Goal: Task Accomplishment & Management: Manage account settings

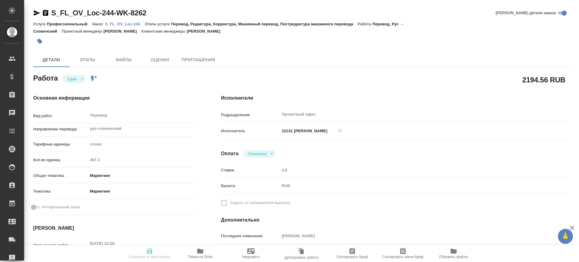
type textarea "x"
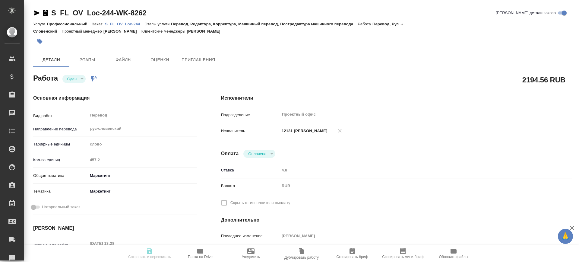
type textarea "x"
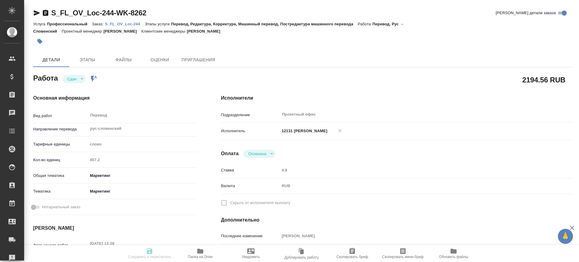
type textarea "x"
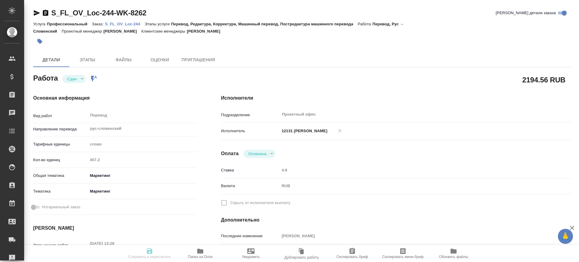
type textarea "x"
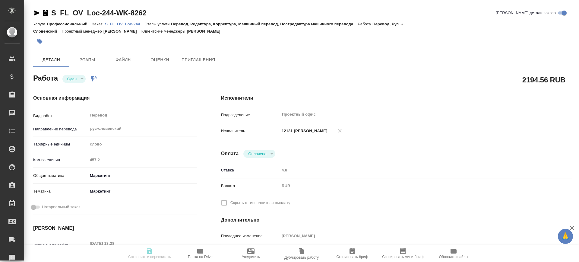
type textarea "x"
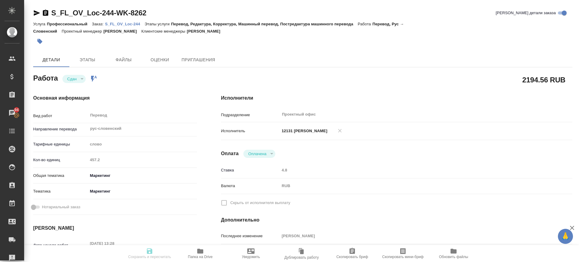
type textarea "x"
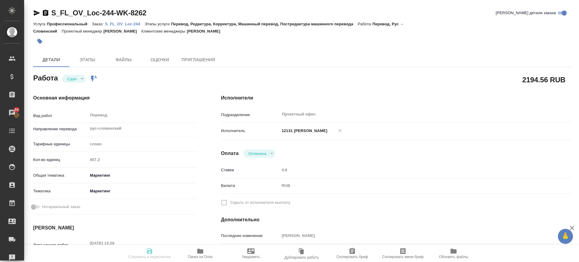
type textarea "x"
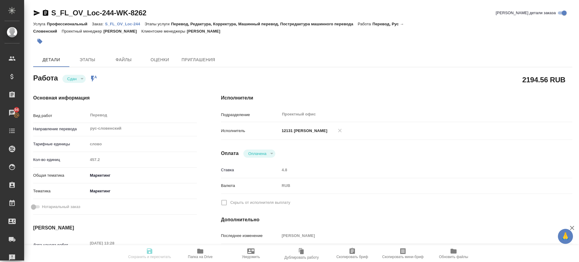
type textarea "x"
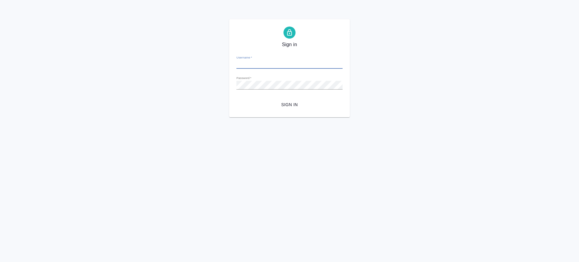
type input "v.saglam@awatera.com"
click at [300, 104] on span "Sign in" at bounding box center [289, 105] width 97 height 8
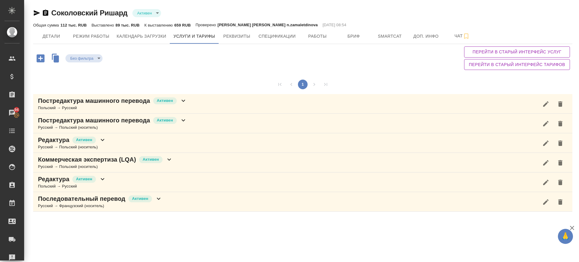
click at [196, 106] on div "Постредактура машинного перевода Активен Польский → Русский" at bounding box center [303, 104] width 540 height 20
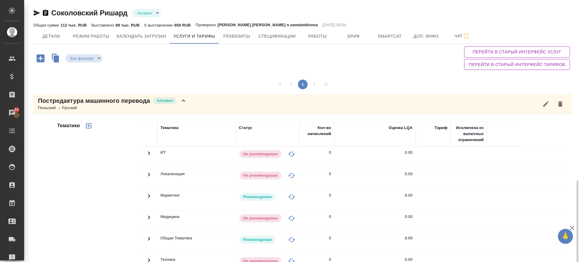
scroll to position [151, 0]
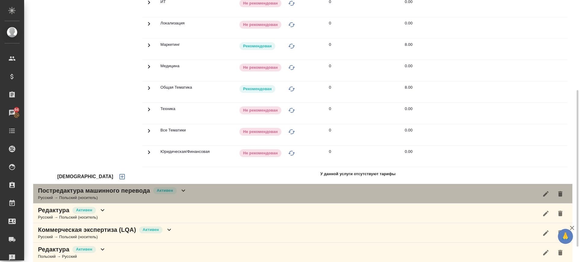
click at [199, 195] on div "Постредактура машинного перевода Активен Русский → Польский (носитель)" at bounding box center [303, 194] width 540 height 20
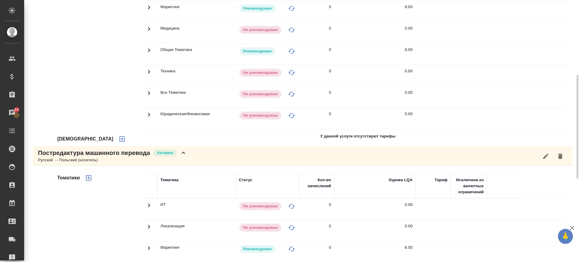
scroll to position [38, 0]
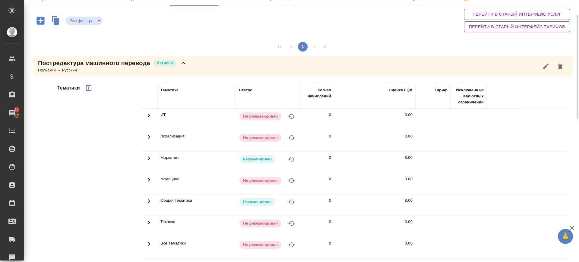
click at [249, 64] on div "Постредактура машинного перевода Активен Польский → Русский" at bounding box center [303, 66] width 540 height 20
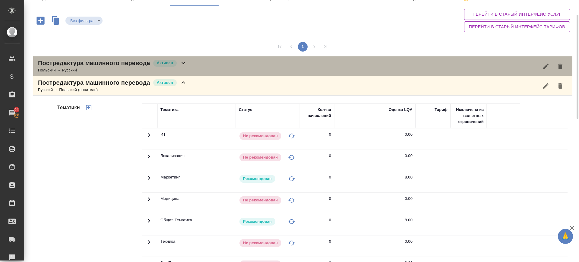
click at [220, 66] on div "Постредактура машинного перевода Активен Польский → Русский" at bounding box center [303, 66] width 540 height 20
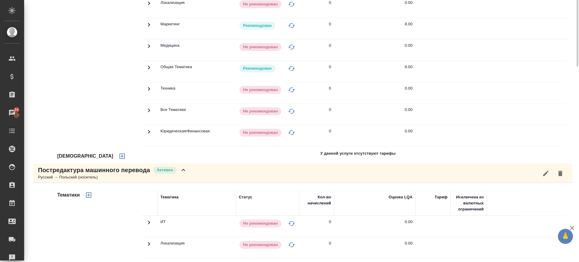
scroll to position [58, 0]
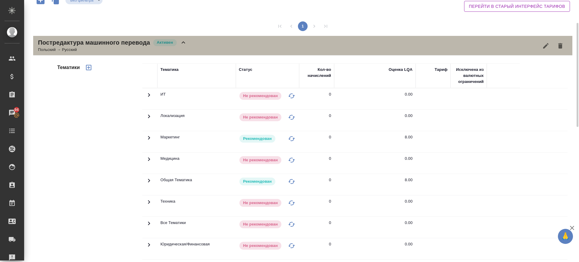
drag, startPoint x: 193, startPoint y: 46, endPoint x: 190, endPoint y: 52, distance: 6.2
click at [193, 46] on div "Постредактура машинного перевода Активен Польский → Русский" at bounding box center [303, 46] width 540 height 20
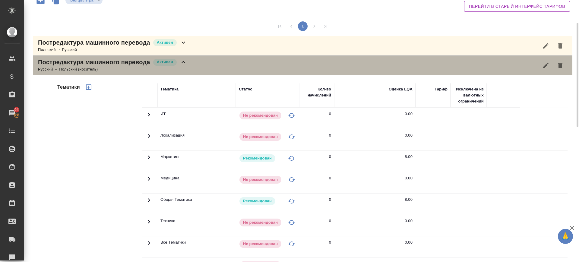
click at [193, 64] on div "Постредактура машинного перевода Активен Русский → Польский (носитель)" at bounding box center [303, 66] width 540 height 20
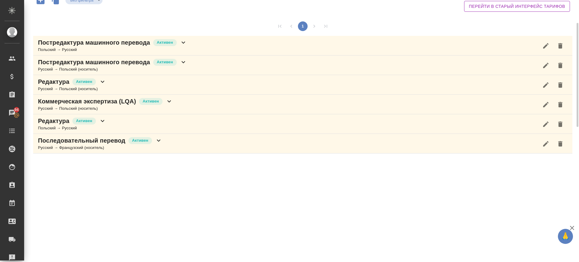
scroll to position [0, 0]
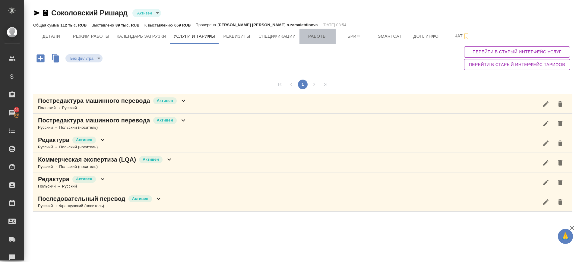
click at [332, 34] on span "Работы" at bounding box center [317, 37] width 29 height 8
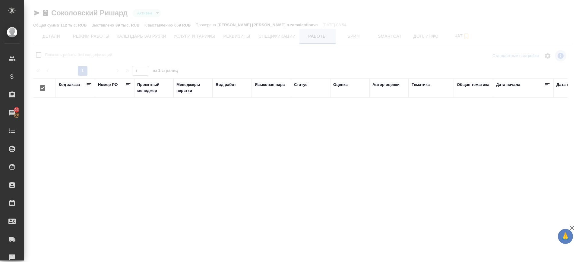
checkbox input "false"
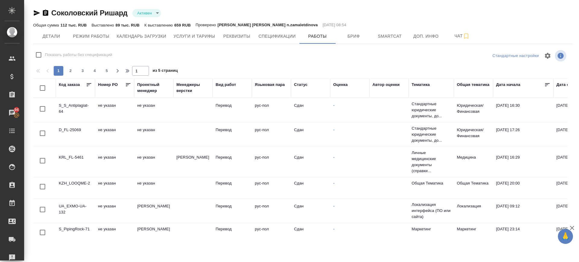
click at [36, 13] on icon "button" at bounding box center [36, 12] width 7 height 7
click at [186, 39] on span "Услуги и тарифы" at bounding box center [195, 37] width 42 height 8
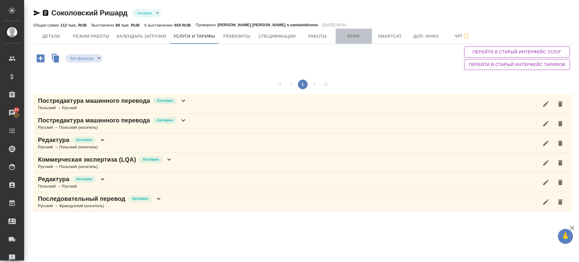
click at [360, 35] on span "Бриф" at bounding box center [353, 37] width 29 height 8
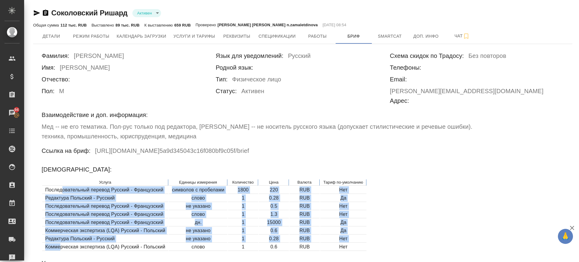
drag, startPoint x: 65, startPoint y: 173, endPoint x: 60, endPoint y: 225, distance: 51.8
click at [60, 225] on table "Услуга Единицы измерения Количество Цена Валюта Тариф по-умолчанию Последовател…" at bounding box center [205, 215] width 326 height 73
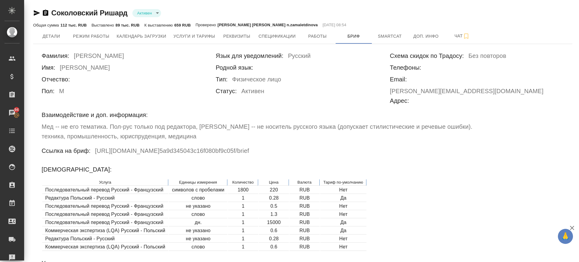
click at [61, 180] on p "Услуга" at bounding box center [105, 183] width 120 height 6
drag, startPoint x: 281, startPoint y: 170, endPoint x: 270, endPoint y: 170, distance: 10.6
click at [270, 186] on td "220" at bounding box center [274, 190] width 30 height 8
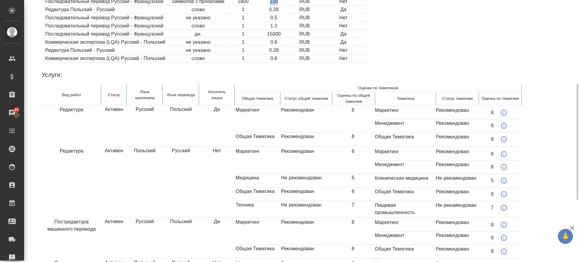
scroll to position [302, 0]
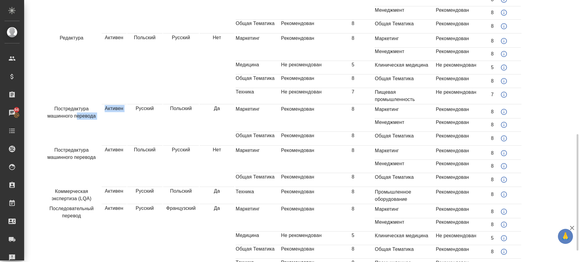
drag, startPoint x: 76, startPoint y: 94, endPoint x: 132, endPoint y: 105, distance: 56.8
click at [132, 105] on tr "Постредактура машинного перевода Активен Русский Польский Да Маркетинг Рекоменд…" at bounding box center [282, 125] width 480 height 41
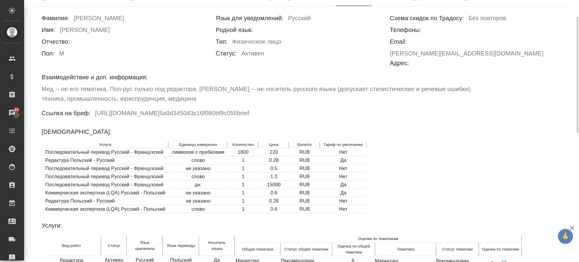
scroll to position [0, 0]
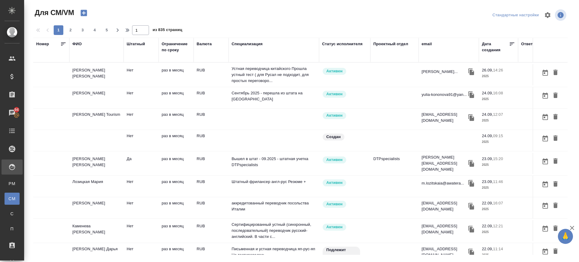
click at [78, 42] on div "ФИО" at bounding box center [76, 44] width 9 height 6
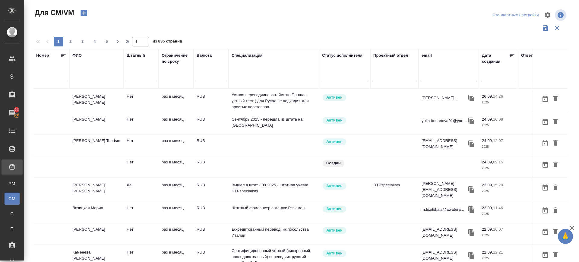
click at [94, 79] on input "text" at bounding box center [96, 78] width 48 height 8
click at [77, 77] on input "ацзура" at bounding box center [96, 78] width 48 height 8
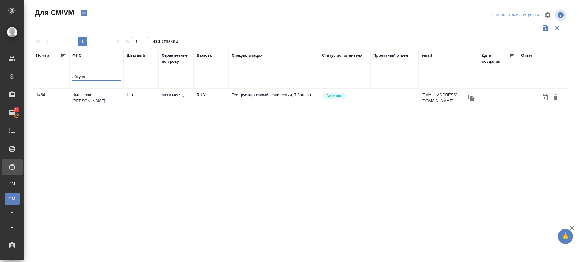
click at [98, 98] on td "Чыкынова [PERSON_NAME]" at bounding box center [96, 99] width 54 height 21
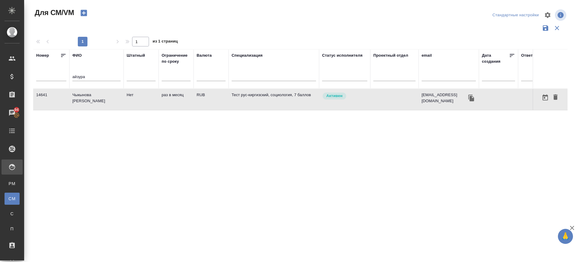
click at [98, 98] on td "Чыкынова [PERSON_NAME]" at bounding box center [96, 99] width 54 height 21
drag, startPoint x: 100, startPoint y: 78, endPoint x: 49, endPoint y: 84, distance: 51.7
click at [49, 83] on tr "Номер ФИО айзура Штатный Ограничение по сроку Валюта Специализация Статус испол…" at bounding box center [355, 69] width 645 height 40
paste input "ылдыз"
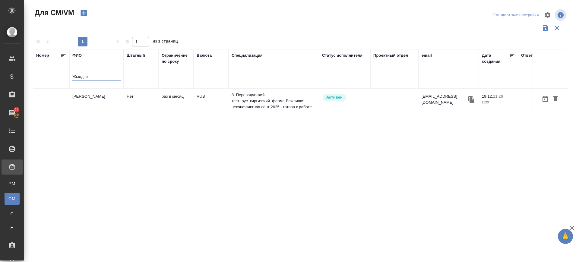
type input "Жылдыз"
click at [102, 96] on td "[PERSON_NAME]" at bounding box center [96, 101] width 54 height 21
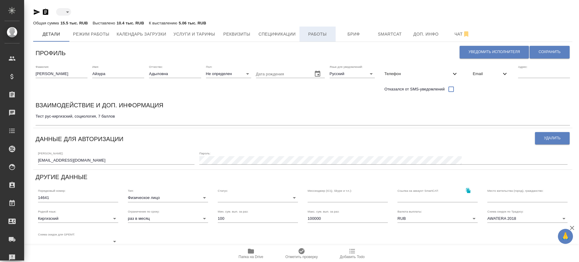
type input "active"
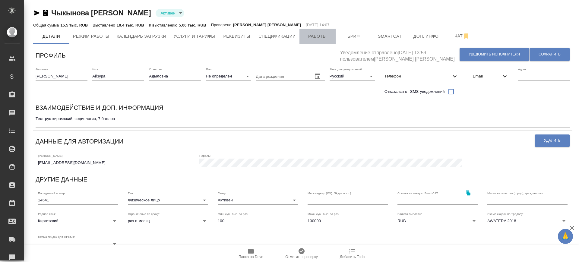
click at [311, 35] on span "Работы" at bounding box center [317, 37] width 29 height 8
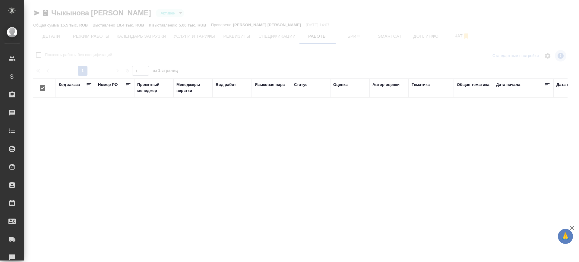
checkbox input "false"
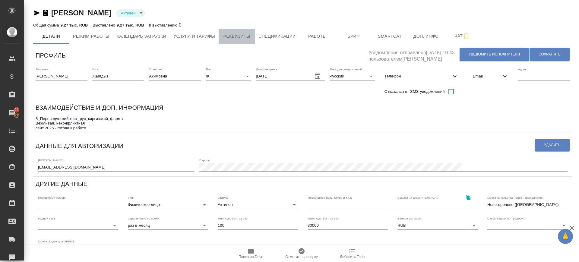
click at [219, 36] on button "Реквизиты" at bounding box center [237, 36] width 36 height 15
click at [206, 34] on span "Услуги и тарифы" at bounding box center [195, 37] width 42 height 8
select select "10"
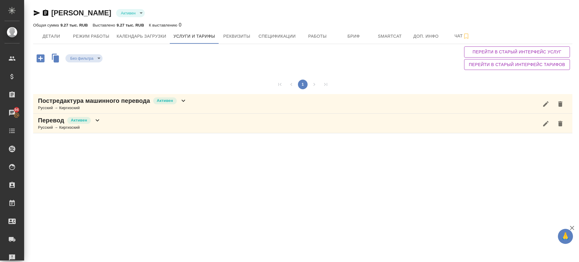
click at [43, 59] on icon "button" at bounding box center [41, 58] width 8 height 8
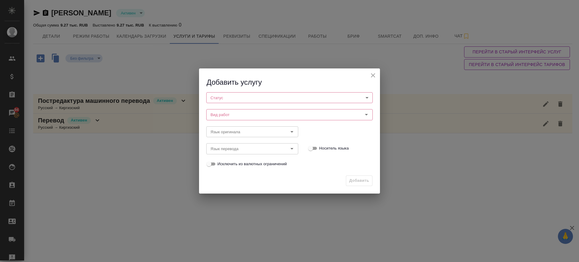
click at [221, 95] on body "🙏 .cls-1 fill:#fff; AWATERA Саглам Виктория v.saglam Клиенты Спецификации Заказ…" at bounding box center [289, 131] width 579 height 262
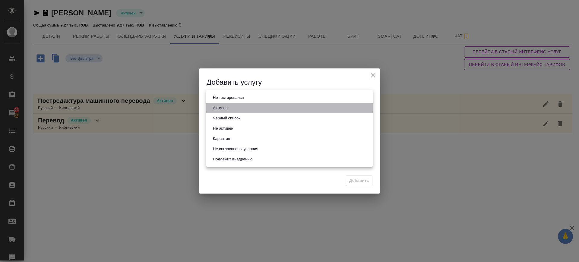
click at [223, 109] on button "Активен" at bounding box center [220, 108] width 18 height 7
type input "active"
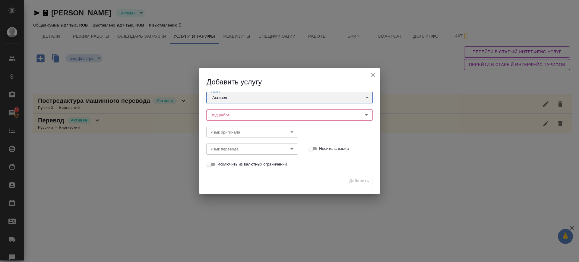
click at [221, 111] on div "Вид работ" at bounding box center [289, 115] width 167 height 11
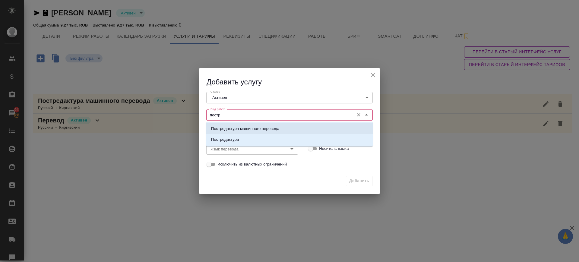
click at [226, 131] on p "Постредактура машинного перевода" at bounding box center [245, 129] width 68 height 6
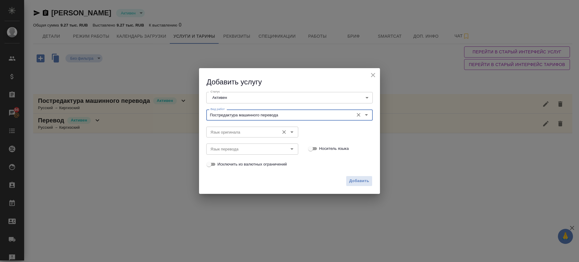
click at [222, 127] on div "Язык оригинала" at bounding box center [252, 132] width 92 height 11
type input "Постредактура машинного перевода"
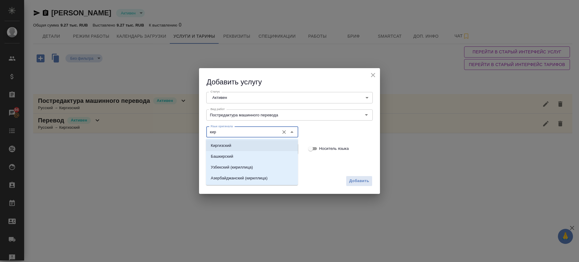
click at [221, 148] on p "Киргизский" at bounding box center [221, 146] width 21 height 6
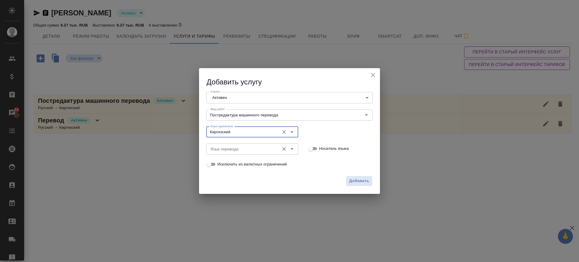
type input "Киргизский"
click at [220, 148] on input "Язык перевода" at bounding box center [242, 148] width 68 height 7
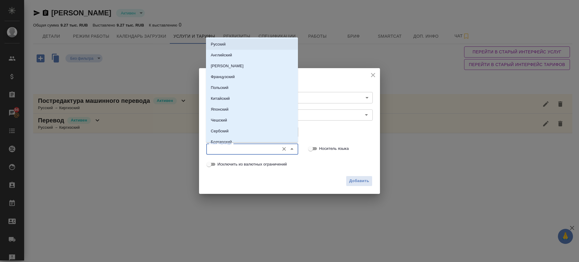
drag, startPoint x: 217, startPoint y: 40, endPoint x: 326, endPoint y: 180, distance: 177.7
click at [217, 40] on li "Русский" at bounding box center [252, 44] width 92 height 11
type input "Русский"
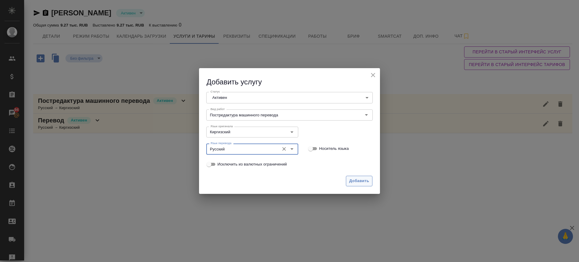
click at [358, 182] on span "Добавить" at bounding box center [359, 181] width 20 height 7
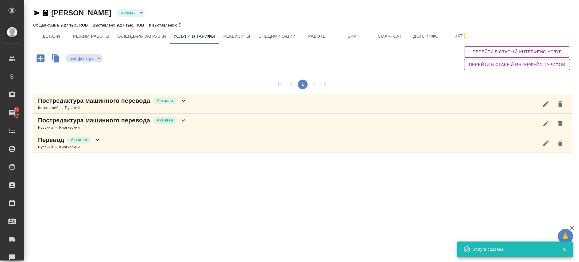
click at [216, 100] on div "Постредактура машинного перевода Активен Киргизский → Русский" at bounding box center [303, 104] width 540 height 20
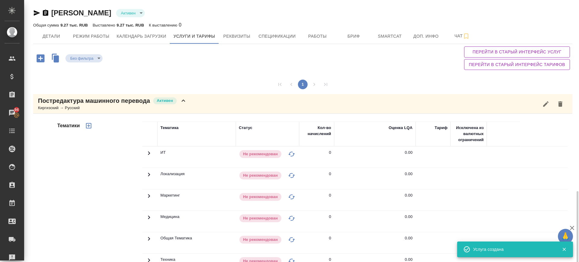
scroll to position [118, 0]
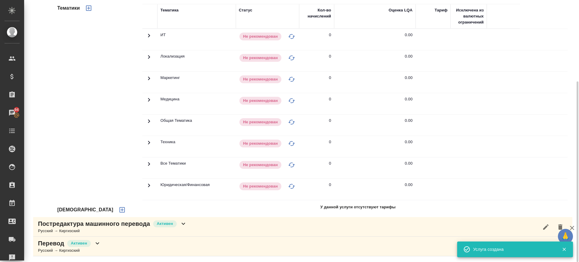
click at [119, 207] on icon "button" at bounding box center [122, 209] width 7 height 7
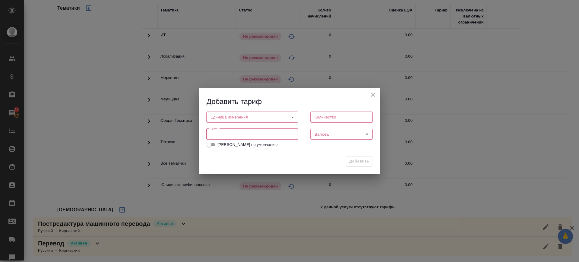
click at [225, 133] on input "number" at bounding box center [252, 134] width 92 height 11
type input "1.08"
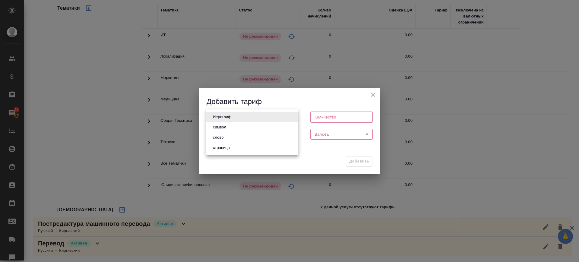
click at [280, 117] on body "🙏 .cls-1 fill:#fff; AWATERA Саглам Виктория v.saglam Клиенты Спецификации Заказ…" at bounding box center [289, 131] width 579 height 262
drag, startPoint x: 238, startPoint y: 139, endPoint x: 317, endPoint y: 135, distance: 79.5
click at [240, 139] on li "слово" at bounding box center [252, 137] width 92 height 10
type input "5a8b1489cc6b4906c91bfd90"
type input "1"
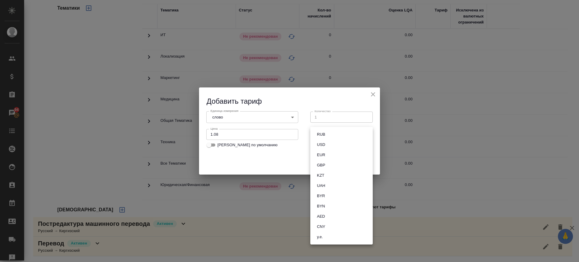
click at [327, 135] on body "🙏 .cls-1 fill:#fff; AWATERA Саглам Виктория v.saglam Клиенты Спецификации Заказ…" at bounding box center [289, 131] width 579 height 262
click at [327, 134] on li "RUB" at bounding box center [342, 134] width 62 height 10
type input "RUB"
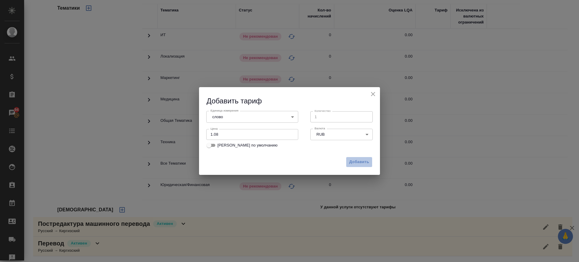
drag, startPoint x: 356, startPoint y: 161, endPoint x: 243, endPoint y: 183, distance: 115.6
click at [354, 162] on span "Добавить" at bounding box center [359, 162] width 20 height 7
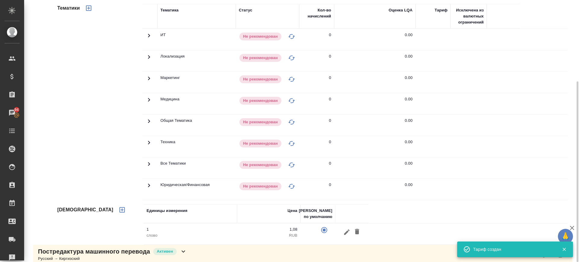
click at [191, 228] on p "1" at bounding box center [191, 230] width 88 height 6
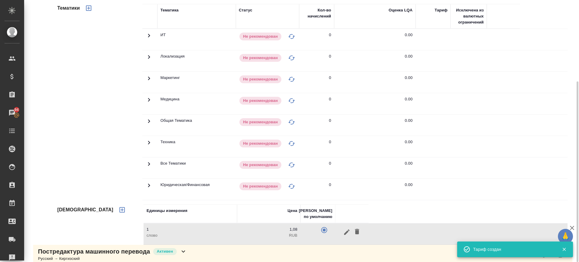
scroll to position [145, 0]
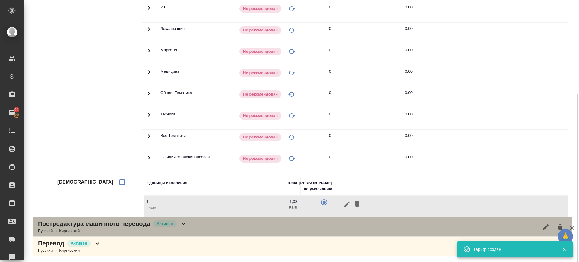
click at [196, 228] on div "Постредактура машинного перевода Активен Русский → Киргизский" at bounding box center [303, 227] width 540 height 20
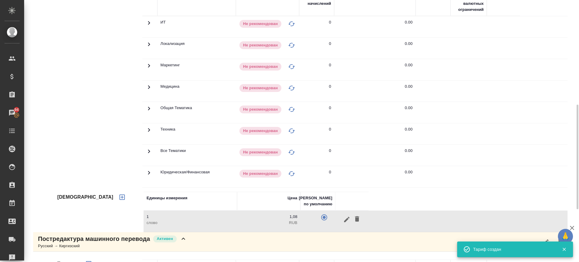
scroll to position [93, 0]
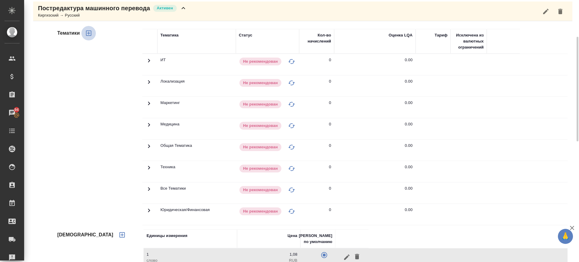
click at [88, 32] on icon "button" at bounding box center [88, 33] width 7 height 7
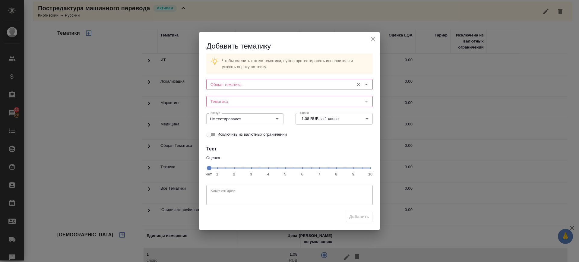
drag, startPoint x: 241, startPoint y: 84, endPoint x: 242, endPoint y: 88, distance: 4.9
click at [241, 84] on input "Общая тематика" at bounding box center [279, 84] width 143 height 7
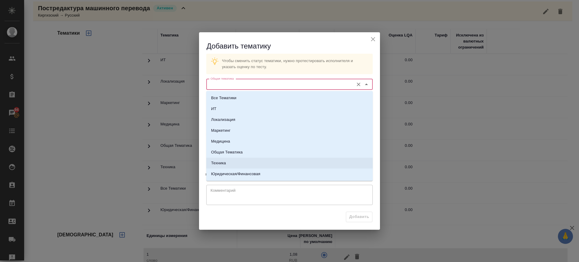
click at [231, 164] on li "Техника" at bounding box center [289, 163] width 167 height 11
type input "Техника"
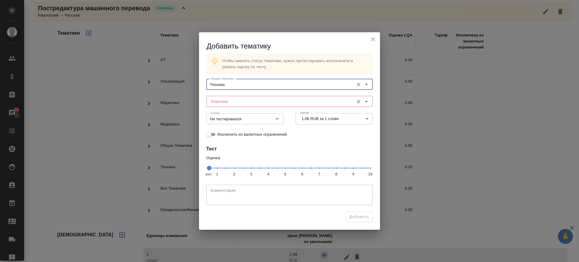
click at [236, 100] on input "Тематика" at bounding box center [279, 101] width 143 height 7
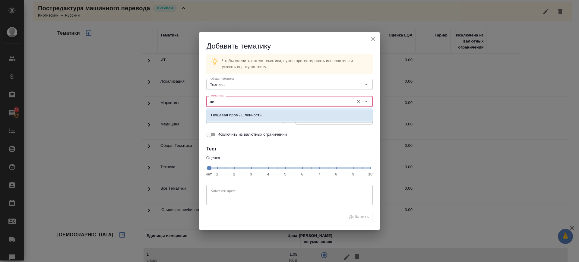
click at [239, 116] on p "Пищевая промышленность" at bounding box center [236, 115] width 51 height 6
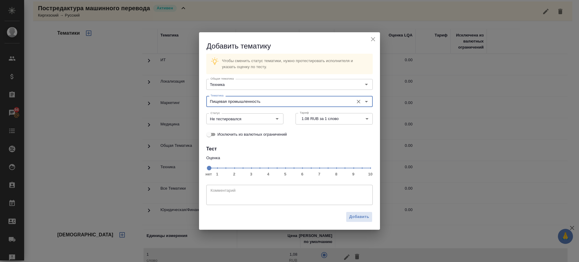
type input "Пищевая промышленность"
click at [339, 167] on span "нет 1 2 3 4 5 6 7 8 9 10" at bounding box center [290, 168] width 162 height 8
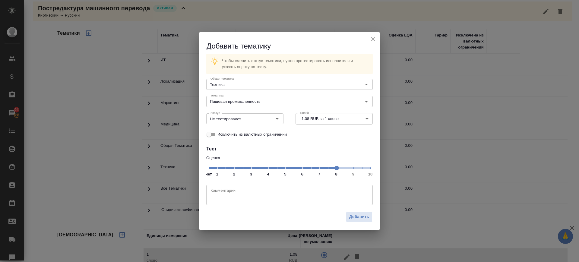
drag, startPoint x: 338, startPoint y: 166, endPoint x: 254, endPoint y: 126, distance: 92.3
click at [338, 166] on span at bounding box center [337, 168] width 5 height 5
click at [238, 125] on div "Статус Не тестировался Статус" at bounding box center [244, 118] width 77 height 14
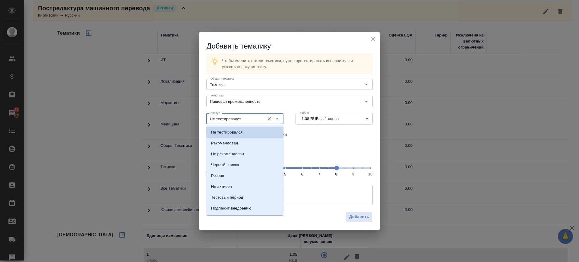
click at [240, 120] on input "Не тестировался" at bounding box center [234, 118] width 53 height 7
drag, startPoint x: 238, startPoint y: 143, endPoint x: 324, endPoint y: 204, distance: 105.0
click at [239, 144] on li "Рекомендован" at bounding box center [244, 143] width 77 height 11
type input "Рекомендован"
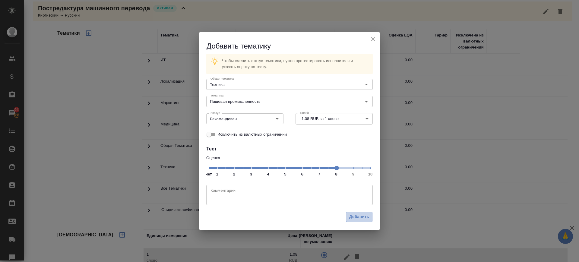
click at [355, 214] on span "Добавить" at bounding box center [359, 217] width 20 height 7
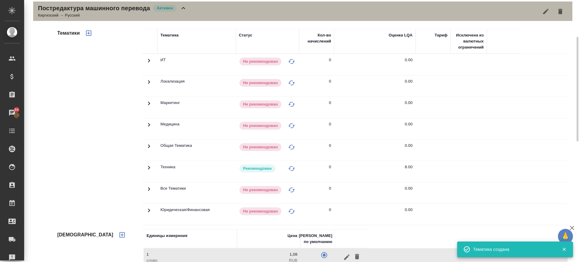
click at [198, 13] on div "Постредактура машинного перевода Активен Киргизский → Русский" at bounding box center [303, 12] width 540 height 20
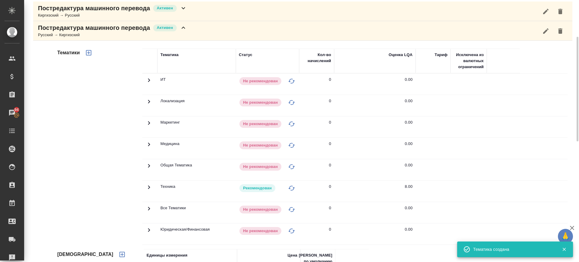
scroll to position [0, 0]
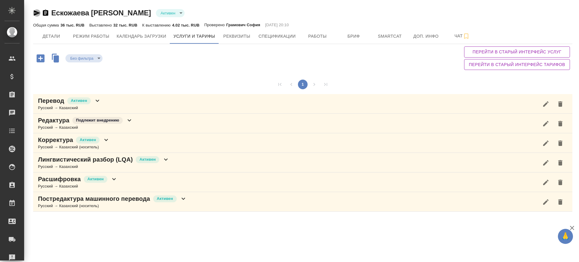
click at [37, 13] on icon "button" at bounding box center [36, 12] width 7 height 7
